Goal: Communication & Community: Answer question/provide support

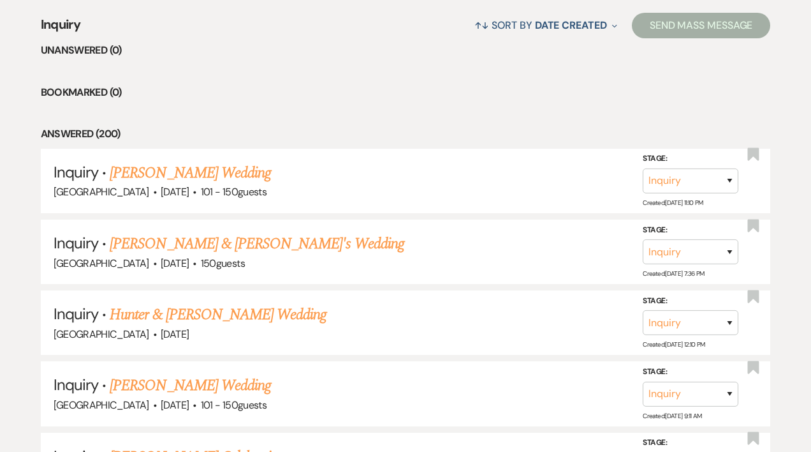
scroll to position [571, 0]
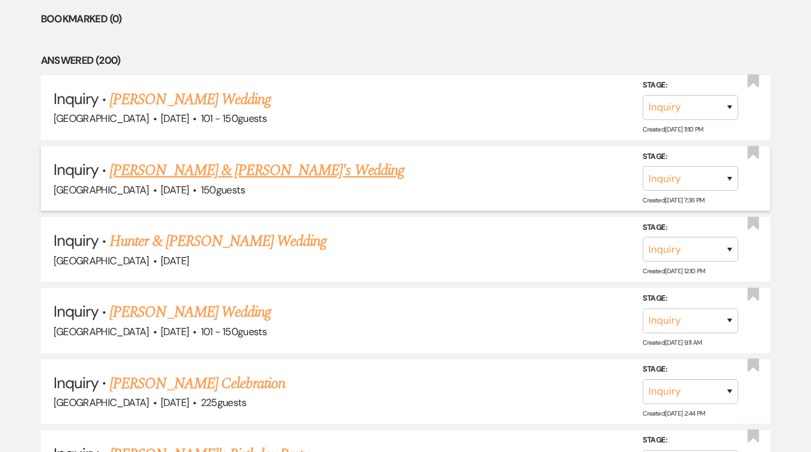
click at [253, 168] on link "[PERSON_NAME] & [PERSON_NAME]'s Wedding" at bounding box center [257, 170] width 295 height 23
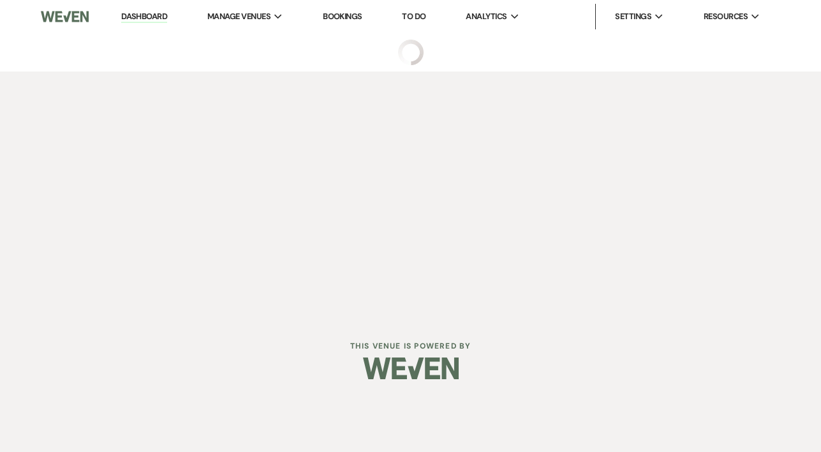
select select "5"
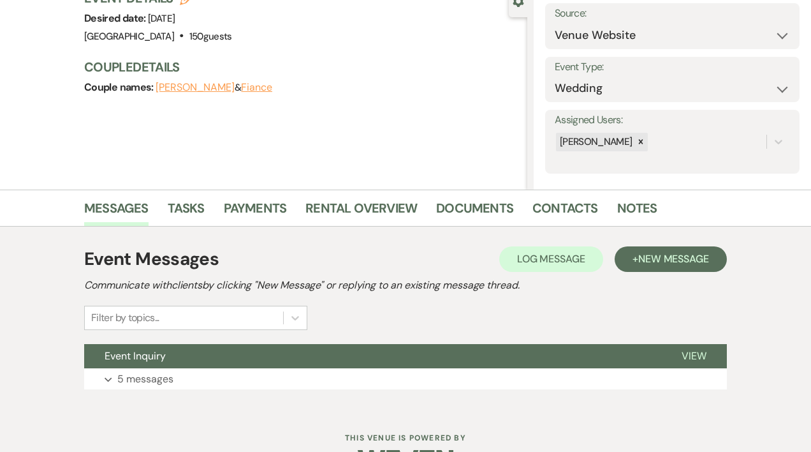
scroll to position [170, 0]
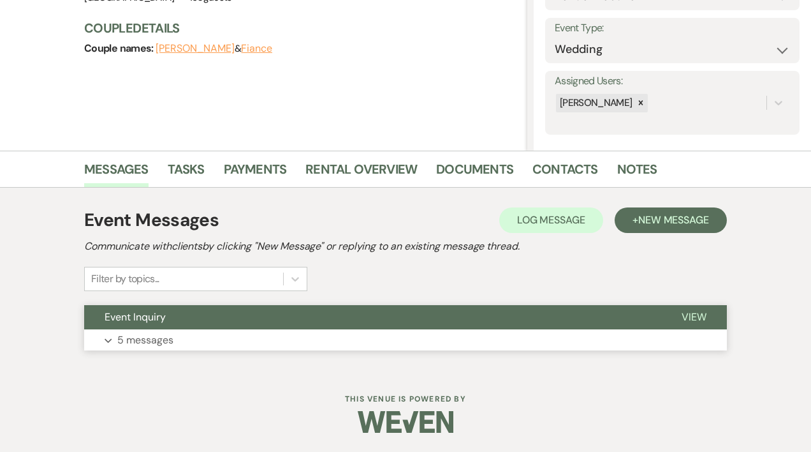
click at [351, 339] on button "Expand 5 messages" at bounding box center [405, 340] width 643 height 22
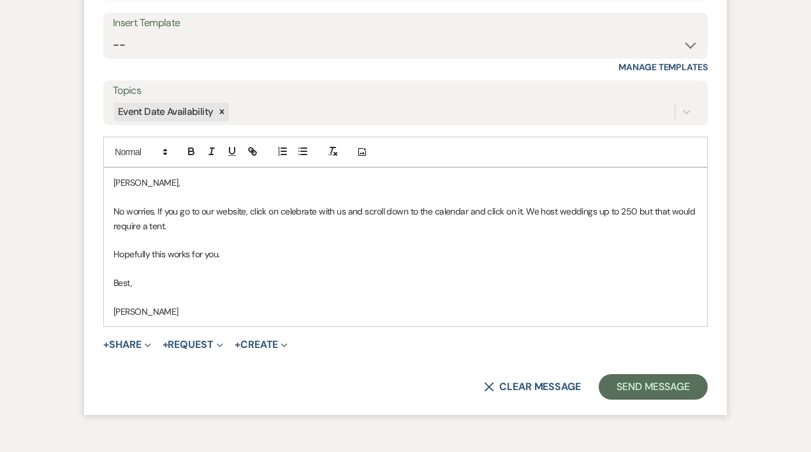
scroll to position [2583, 0]
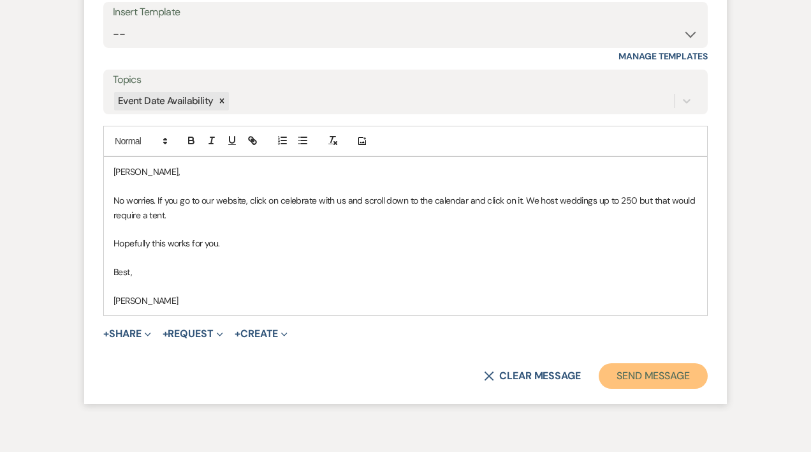
click at [650, 372] on button "Send Message" at bounding box center [653, 376] width 109 height 26
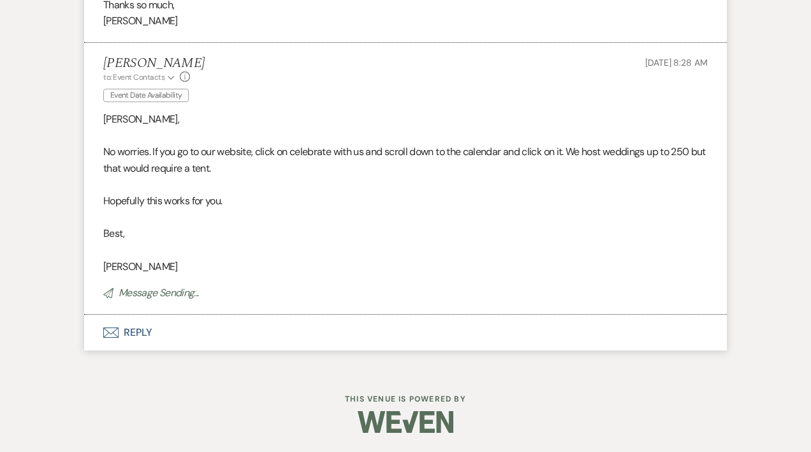
scroll to position [2438, 0]
click at [146, 332] on button "Envelope Reply" at bounding box center [405, 333] width 643 height 36
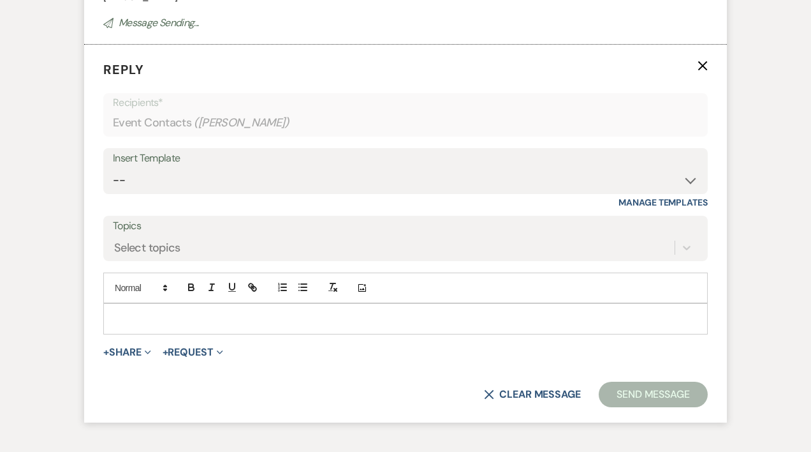
scroll to position [2716, 0]
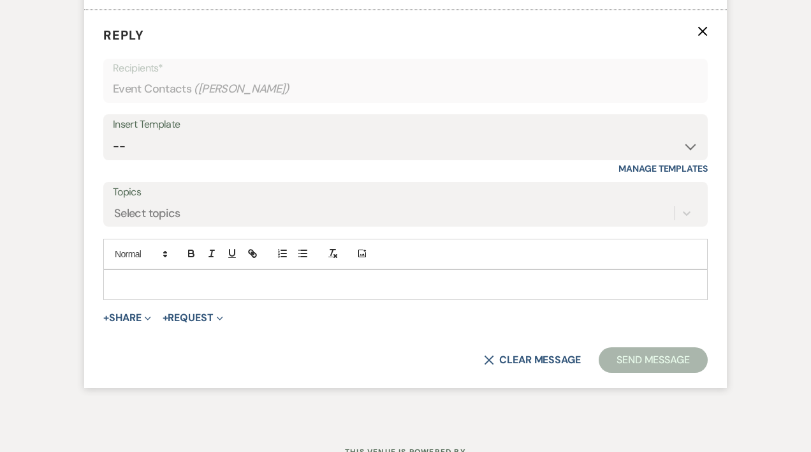
click at [124, 274] on div at bounding box center [405, 284] width 603 height 29
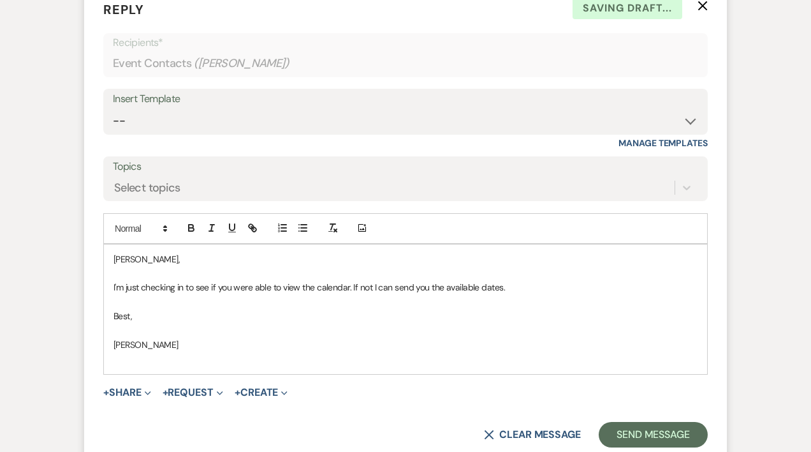
scroll to position [2746, 0]
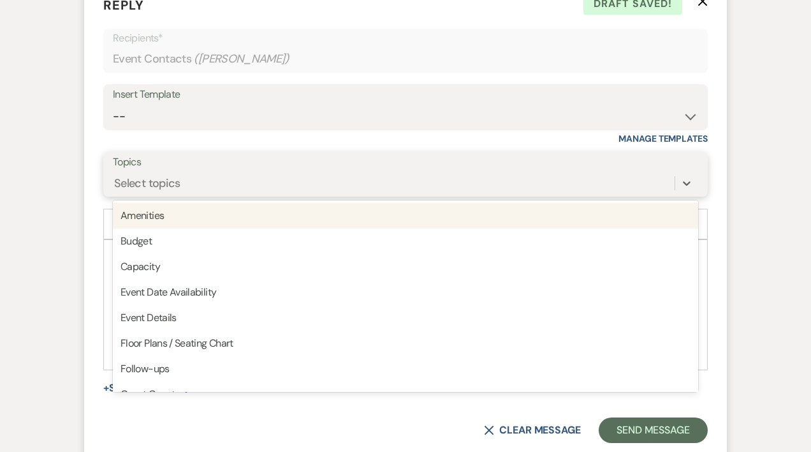
click at [193, 178] on div "Select topics" at bounding box center [394, 183] width 562 height 22
type input "e"
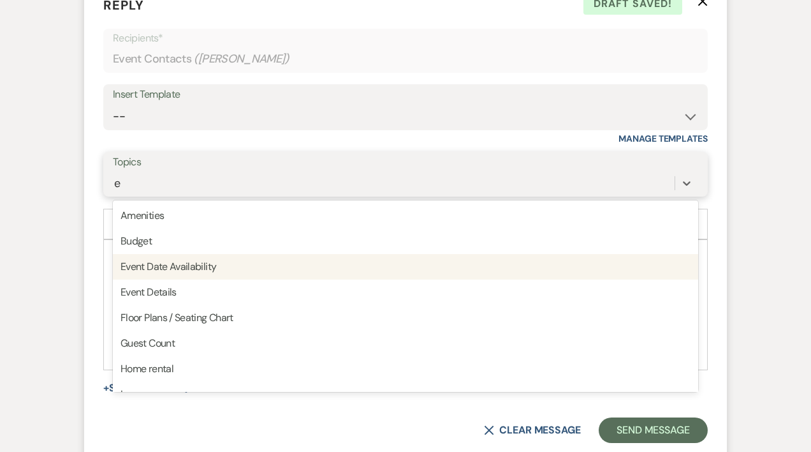
click at [204, 272] on div "Event Date Availability" at bounding box center [405, 267] width 585 height 26
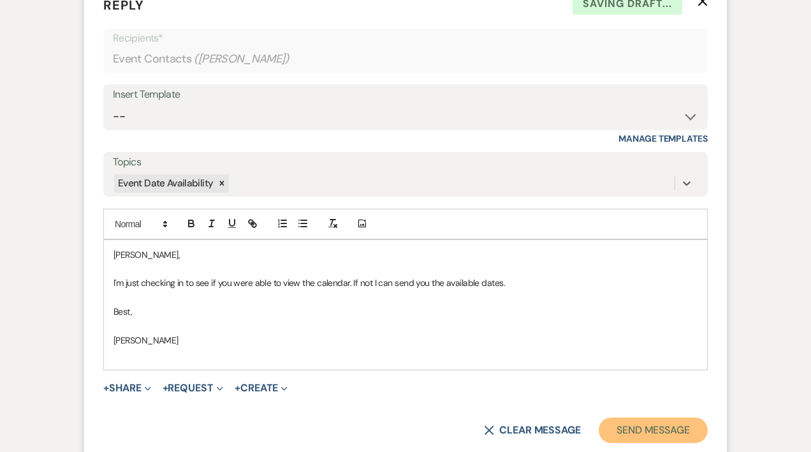
click at [629, 429] on button "Send Message" at bounding box center [653, 430] width 109 height 26
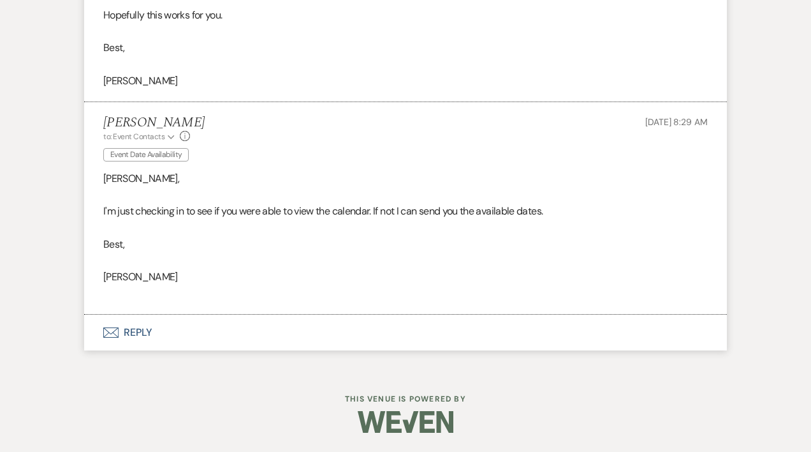
scroll to position [2624, 0]
